Goal: Task Accomplishment & Management: Manage account settings

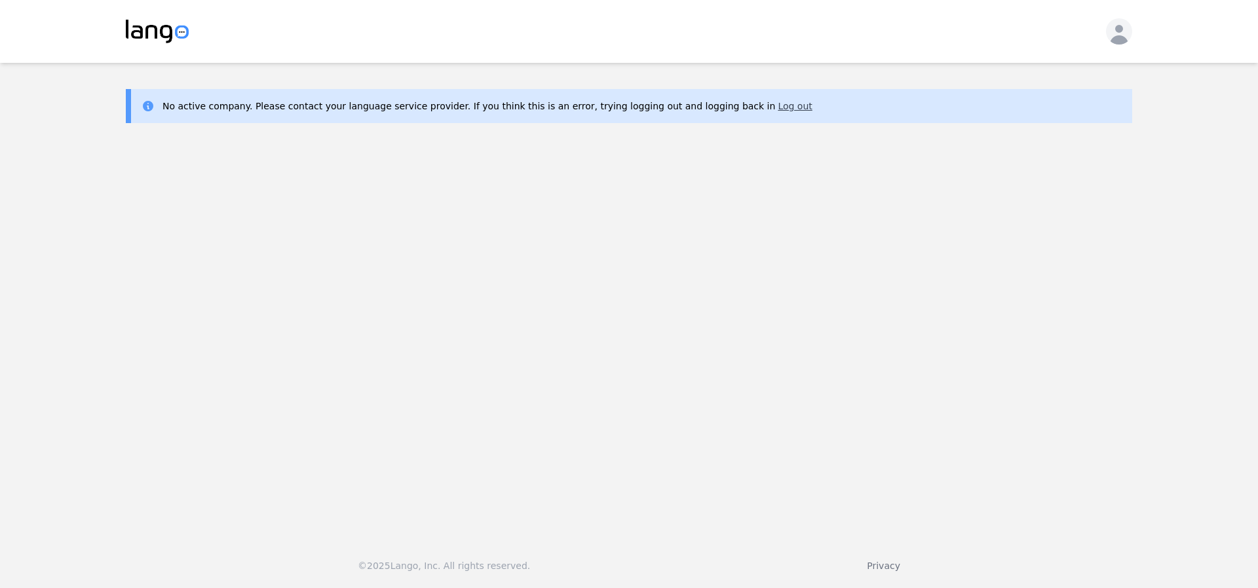
click at [778, 108] on button "Log out" at bounding box center [795, 106] width 34 height 13
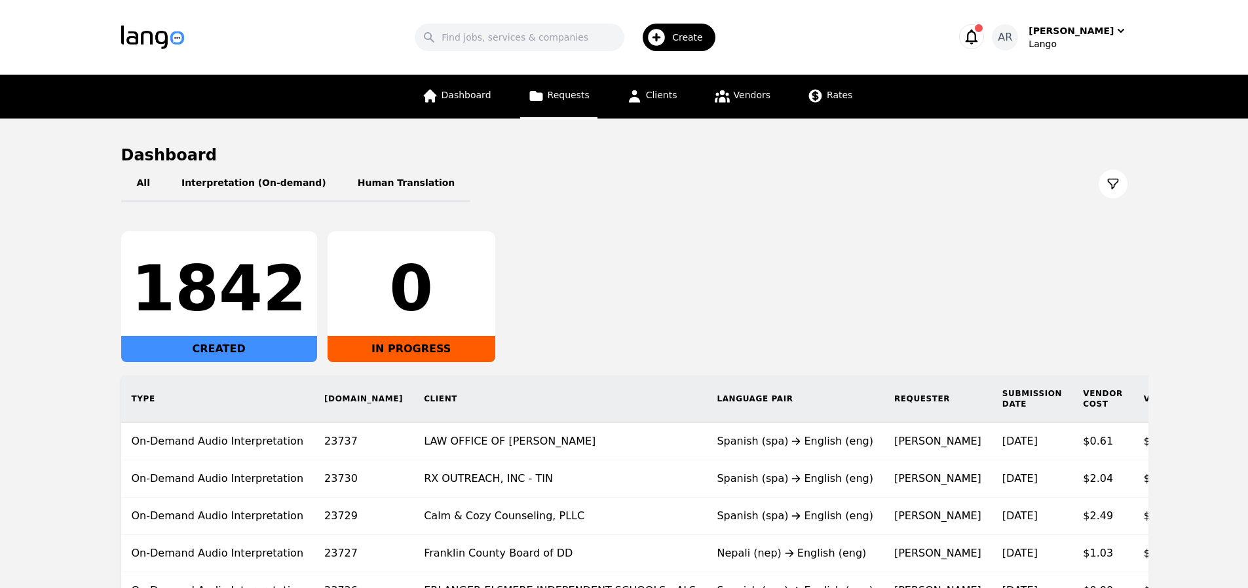
click at [562, 104] on link "Requests" at bounding box center [558, 97] width 77 height 44
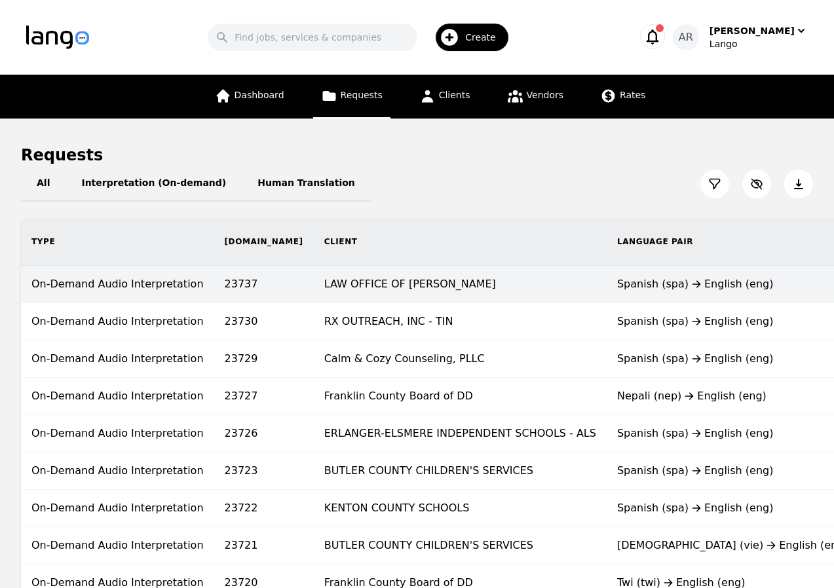
click at [370, 282] on td "LAW OFFICE OF LINDA NAKAMURA" at bounding box center [460, 284] width 293 height 37
click at [371, 302] on td "LAW OFFICE OF LINDA NAKAMURA" at bounding box center [460, 284] width 293 height 37
